Goal: Submit feedback/report problem

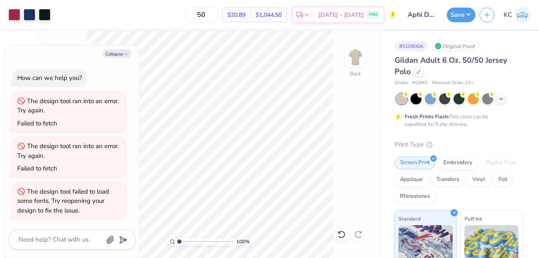
click at [521, 13] on img at bounding box center [522, 15] width 16 height 16
click at [518, 13] on img at bounding box center [522, 15] width 16 height 16
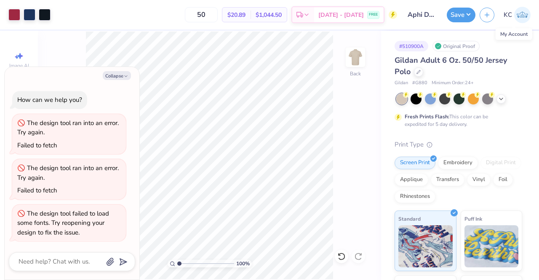
type textarea "x"
click at [526, 16] on img at bounding box center [522, 15] width 16 height 16
click at [522, 22] on img at bounding box center [522, 15] width 16 height 16
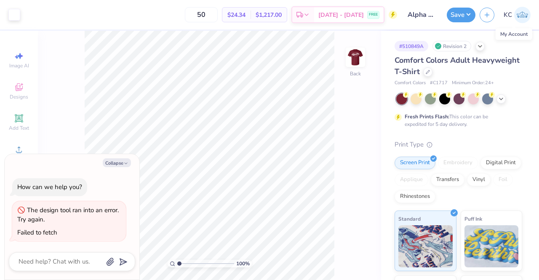
click at [529, 16] on img at bounding box center [522, 15] width 16 height 16
click at [522, 15] on img at bounding box center [522, 15] width 16 height 16
click at [521, 11] on img at bounding box center [522, 15] width 16 height 16
type textarea "x"
click at [521, 13] on img at bounding box center [522, 15] width 16 height 16
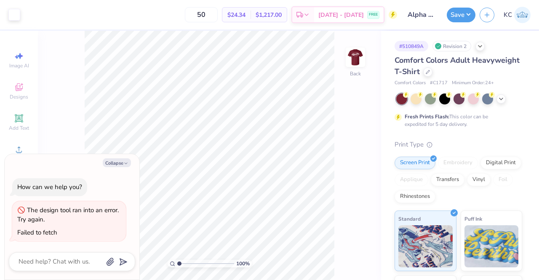
click at [524, 15] on img at bounding box center [522, 15] width 16 height 16
click at [524, 18] on img at bounding box center [522, 15] width 16 height 16
